Goal: Find specific page/section: Find specific page/section

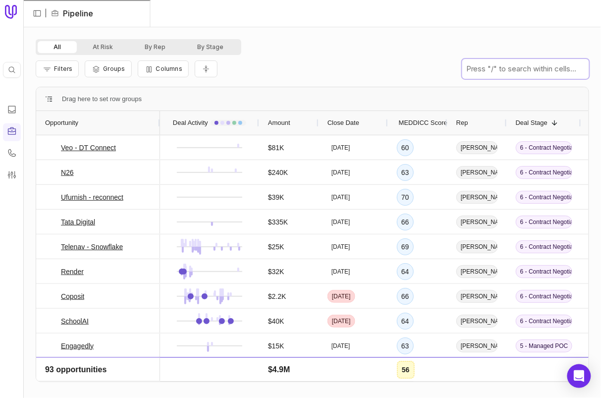
click at [508, 68] on input "text" at bounding box center [525, 69] width 127 height 20
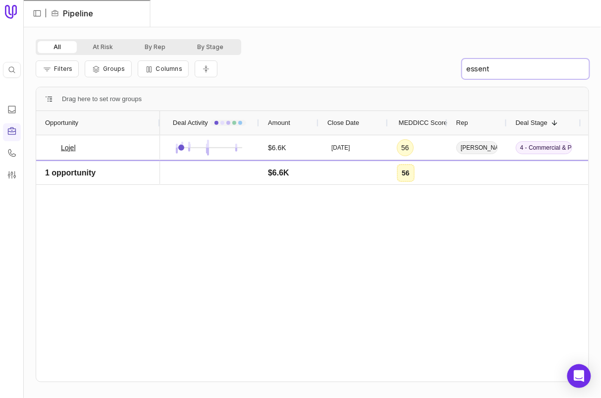
type input "essent"
click at [12, 64] on div "Quick search... ⌘ K" at bounding box center [12, 70] width 18 height 16
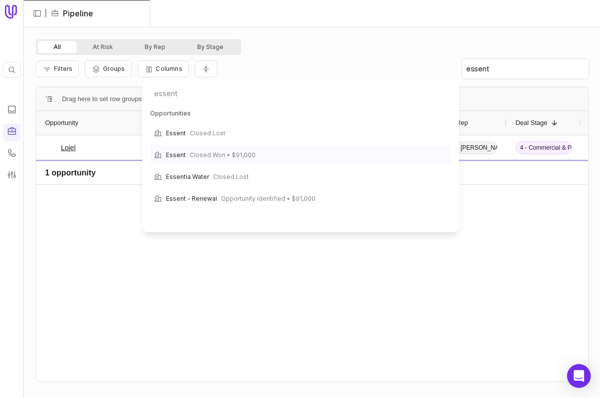
type input "essent"
click at [190, 150] on span "Closed Won • $91,000" at bounding box center [223, 155] width 66 height 12
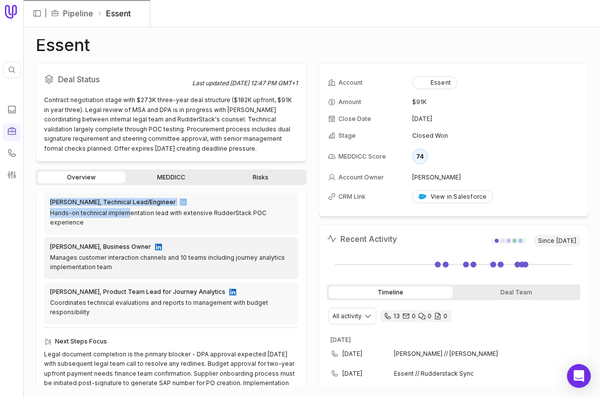
scroll to position [433, 0]
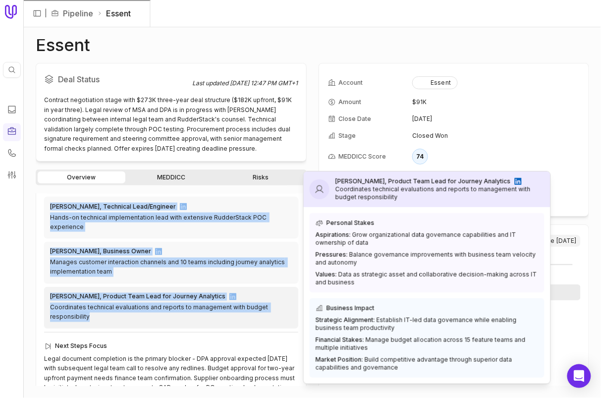
drag, startPoint x: 51, startPoint y: 227, endPoint x: 129, endPoint y: 291, distance: 101.0
click at [129, 291] on div "Heidi Brombacher, Procurement Team Member Manages vendor relationships and cont…" at bounding box center [171, 240] width 254 height 176
copy div "Heidi Brombacher, Procurement Team Member Manages vendor relationships and cont…"
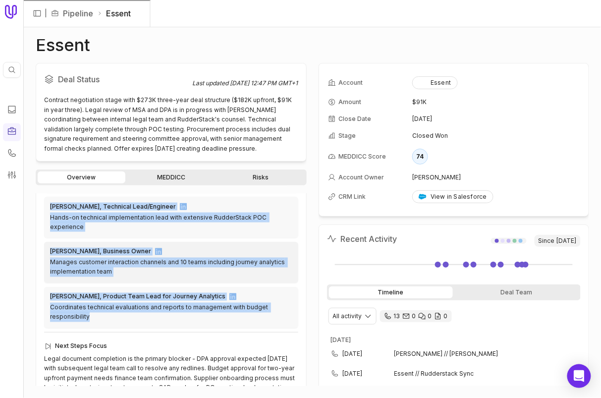
scroll to position [438, 0]
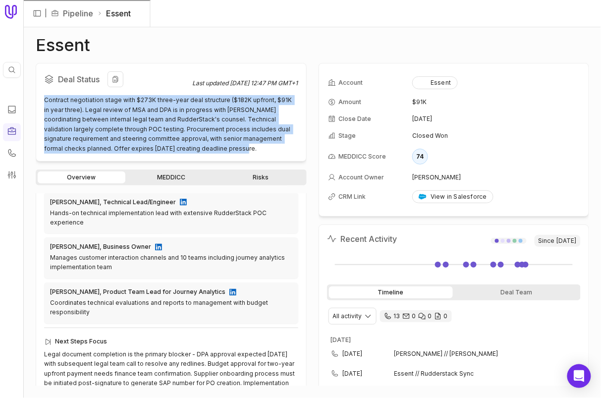
drag, startPoint x: 205, startPoint y: 150, endPoint x: 39, endPoint y: 97, distance: 173.5
click at [39, 97] on div "Deal Status Last updated Aug 27, 2025, 12:47 PM GMT+1 Contract negotiation stag…" at bounding box center [171, 112] width 271 height 99
copy div "Contract negotiation stage with $273K three-year deal structure ($182K upfront,…"
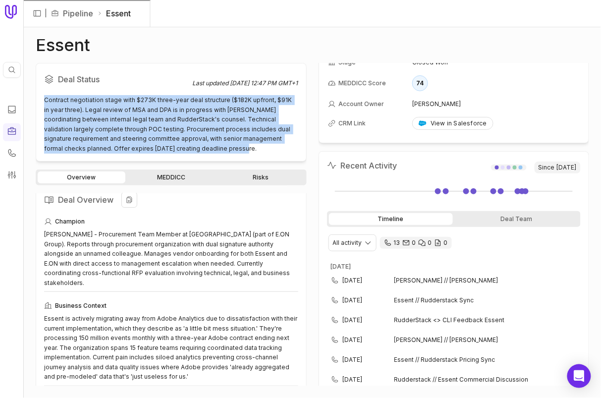
scroll to position [0, 0]
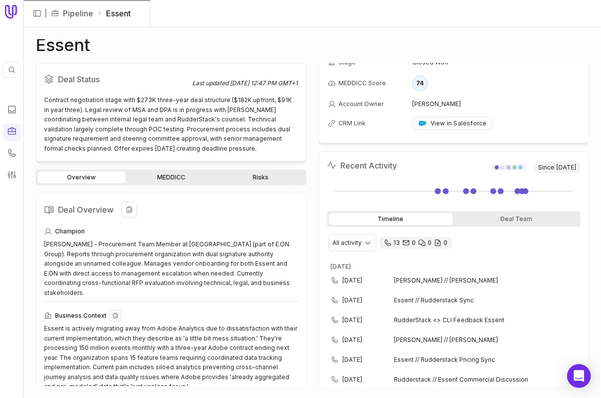
click at [131, 351] on div "Essent is actively migrating away from Adobe Analytics due to dissatisfaction w…" at bounding box center [171, 357] width 254 height 68
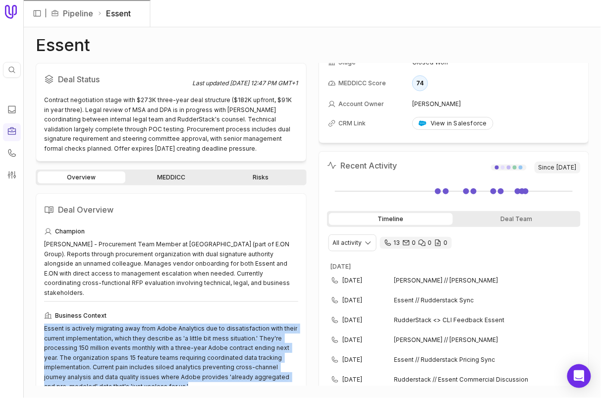
drag, startPoint x: 179, startPoint y: 371, endPoint x: 33, endPoint y: 311, distance: 157.4
click at [33, 311] on div "Essent Deal Status Last updated Aug 27, 2025, 12:47 PM GMT+1 Contract negotiati…" at bounding box center [312, 212] width 577 height 370
copy div "Essent is actively migrating away from Adobe Analytics due to dissatisfaction w…"
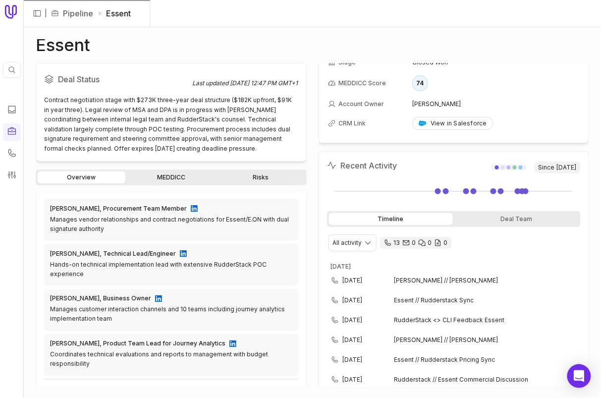
scroll to position [434, 0]
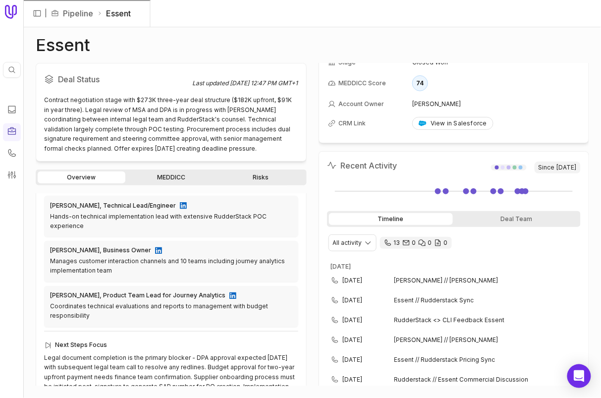
click at [161, 187] on div "Overview MEDDICC Risks Deal Overview Champion Heidi Brombacher - Procurement Te…" at bounding box center [171, 277] width 271 height 216
click at [161, 181] on link "MEDDICC" at bounding box center [171, 177] width 88 height 12
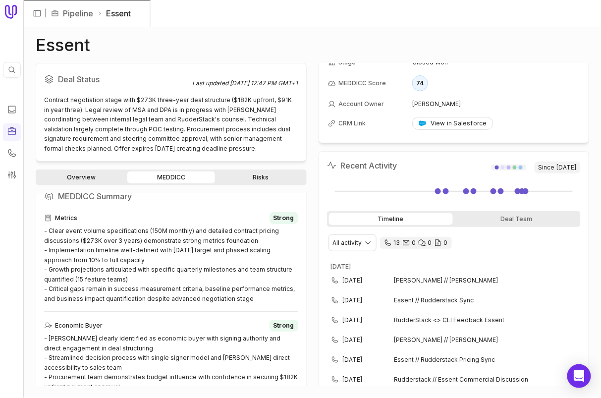
scroll to position [2, 0]
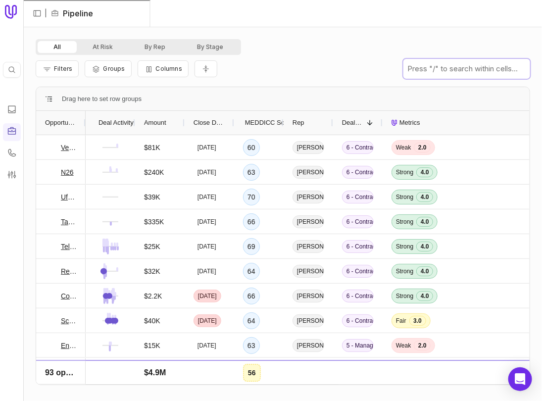
click at [422, 68] on input "text" at bounding box center [467, 69] width 127 height 20
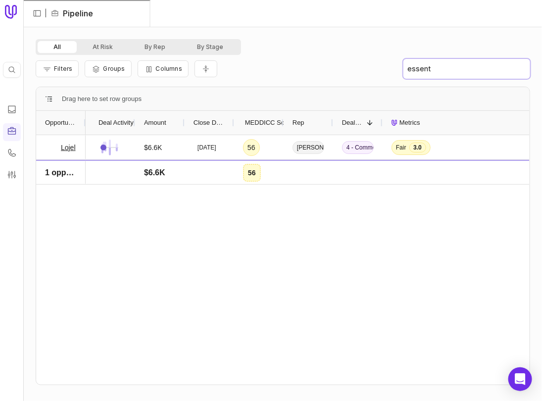
type input "essent"
click at [12, 72] on icon at bounding box center [12, 70] width 8 height 8
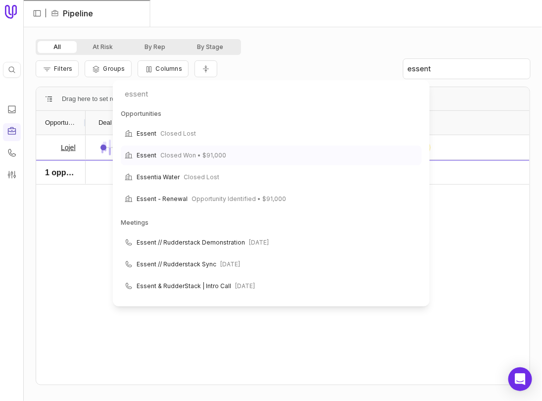
type input "essent"
click at [172, 156] on span "Closed Won • $91,000" at bounding box center [193, 156] width 66 height 12
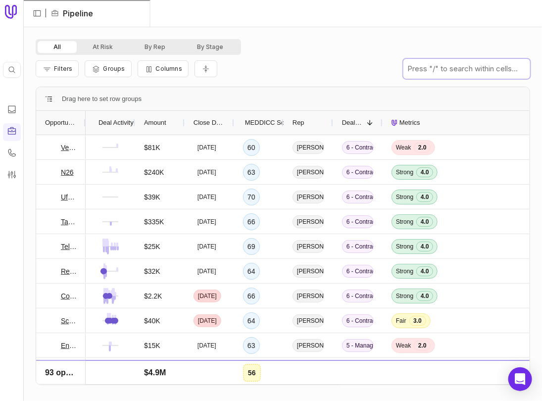
click at [441, 74] on input "text" at bounding box center [467, 69] width 127 height 20
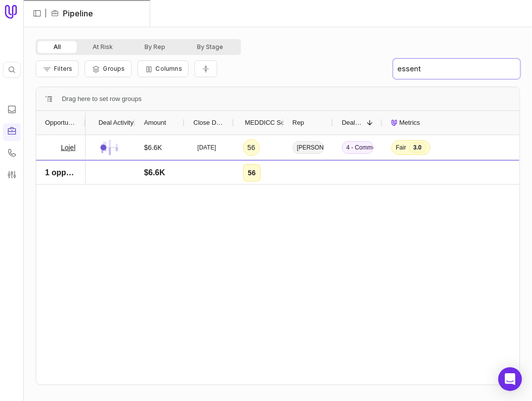
type input "essent"
click at [413, 63] on input "essent" at bounding box center [457, 69] width 127 height 20
click at [14, 74] on div "Quick search... ⌘ K" at bounding box center [12, 70] width 18 height 16
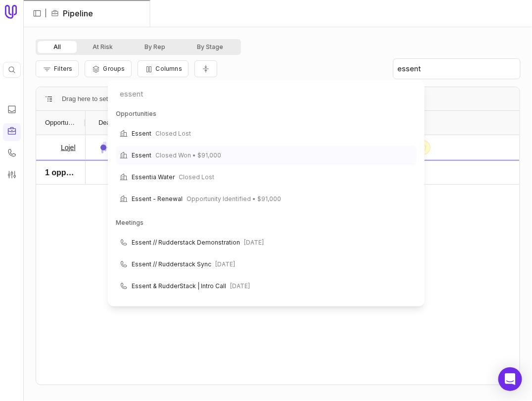
type input "essent"
click at [160, 151] on span "Closed Won • $91,000" at bounding box center [188, 156] width 66 height 12
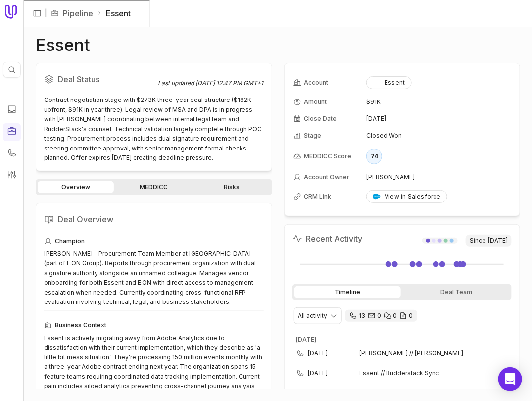
click at [144, 185] on link "MEDDICC" at bounding box center [154, 187] width 76 height 12
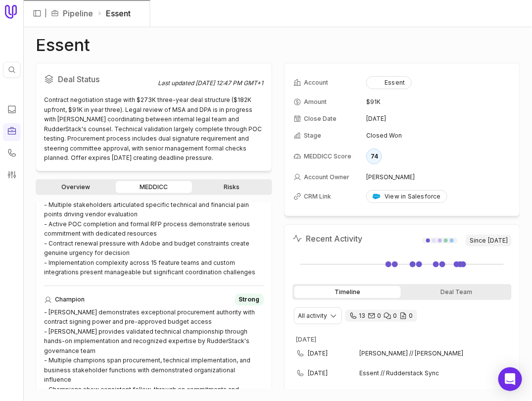
scroll to position [629, 0]
